Goal: Navigation & Orientation: Find specific page/section

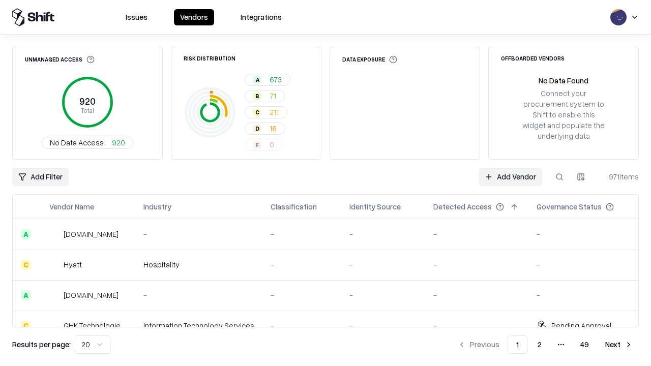
click at [93, 345] on html "Issues Vendors Integrations Unmanaged Access 920 Total No Data Access 920 Risk …" at bounding box center [325, 183] width 651 height 366
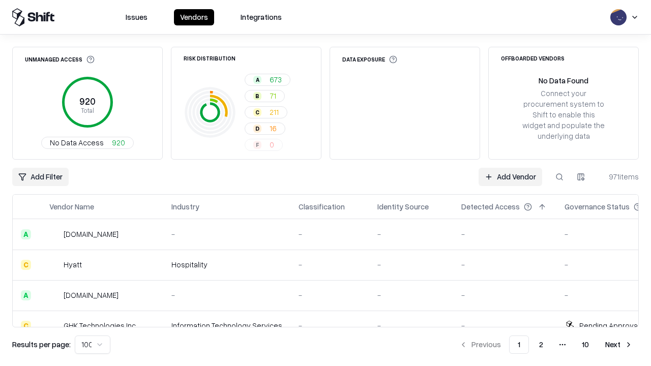
click at [619, 345] on button "Next" at bounding box center [619, 345] width 40 height 18
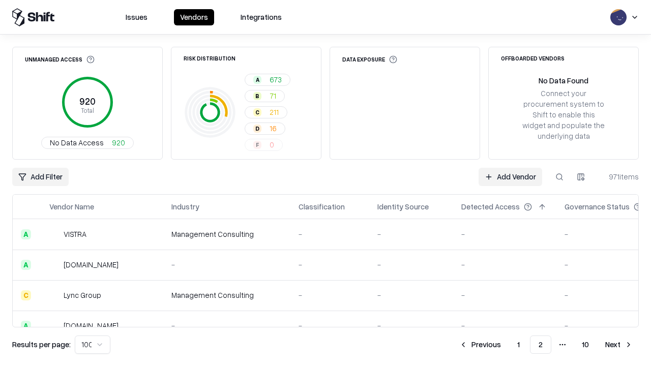
click at [619, 345] on button "Next" at bounding box center [619, 345] width 40 height 18
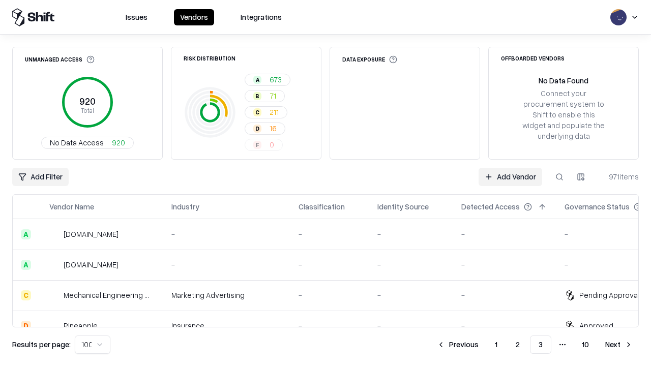
click at [619, 345] on button "Next" at bounding box center [619, 345] width 40 height 18
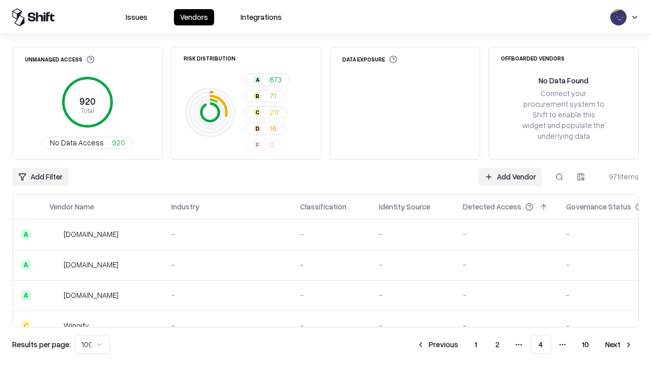
click at [619, 345] on button "Next" at bounding box center [619, 345] width 40 height 18
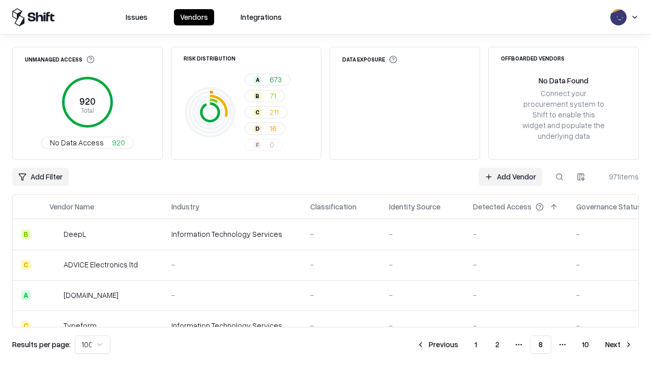
click at [619, 345] on button "Next" at bounding box center [619, 345] width 40 height 18
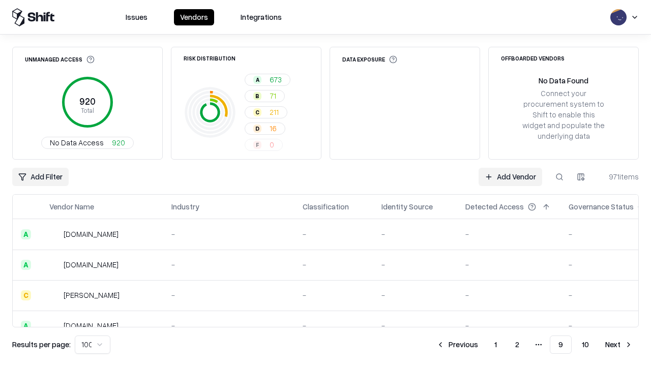
click at [619, 345] on button "Next" at bounding box center [619, 345] width 40 height 18
click at [480, 345] on button "Previous" at bounding box center [480, 345] width 54 height 18
click at [457, 345] on button "Previous" at bounding box center [457, 345] width 54 height 18
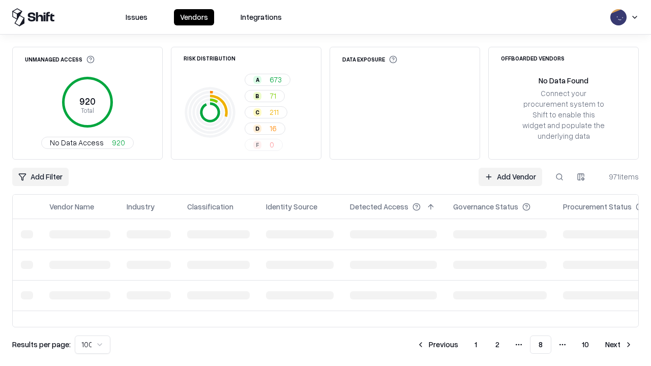
click at [437, 345] on button "Previous" at bounding box center [437, 345] width 54 height 18
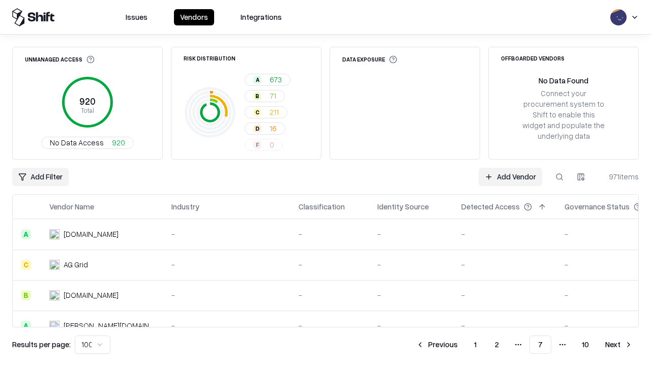
click at [437, 345] on button "Previous" at bounding box center [437, 345] width 54 height 18
